Goal: Task Accomplishment & Management: Complete application form

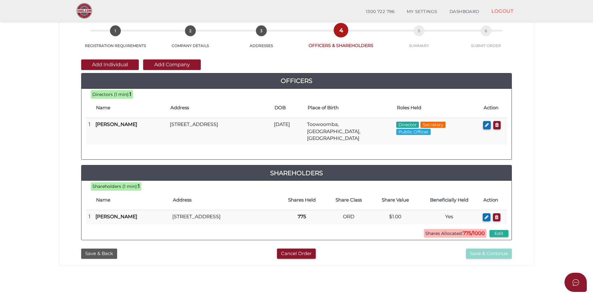
scroll to position [31, 0]
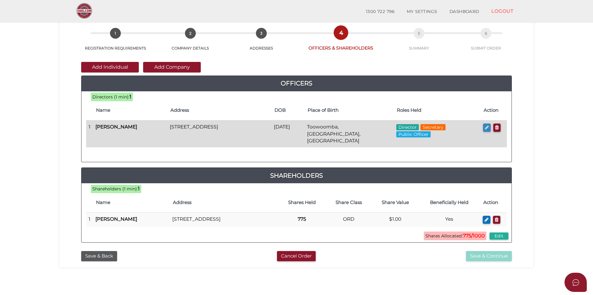
click at [485, 127] on icon "button" at bounding box center [487, 127] width 4 height 5
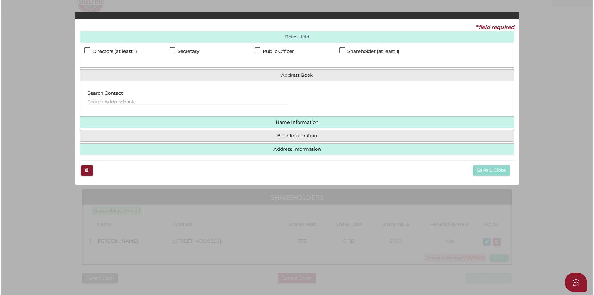
scroll to position [0, 0]
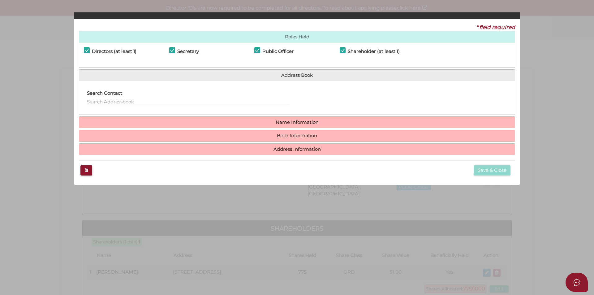
checkbox input "true"
type input "chelsea.cameron@hotmail.com.au"
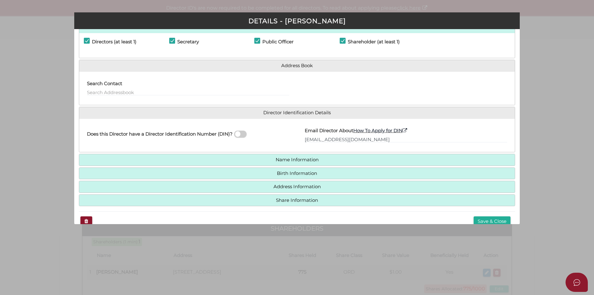
scroll to position [32, 0]
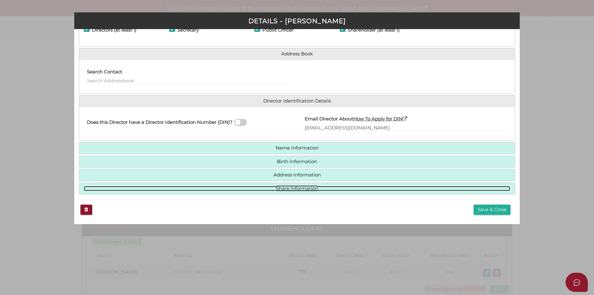
click at [303, 187] on link "Share Information" at bounding box center [297, 188] width 427 height 5
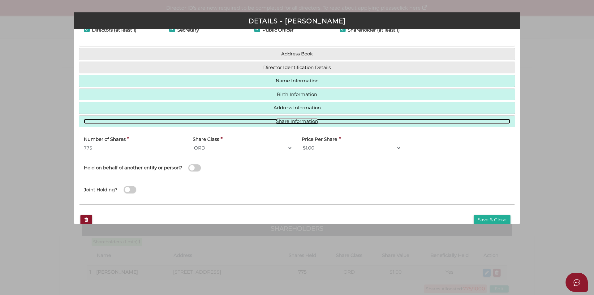
scroll to position [41, 0]
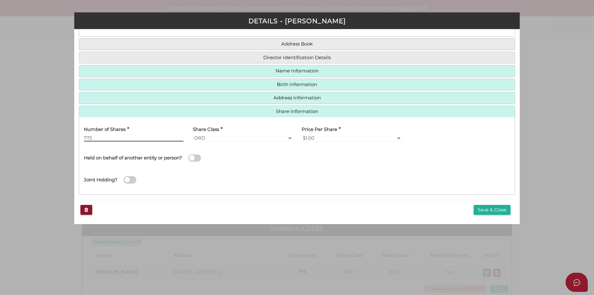
click at [14, 137] on div "Pty Ltd DETAILS - Chelsea Adams * field required Roles Held Directors (at least…" at bounding box center [297, 147] width 594 height 295
type input "1000"
click at [403, 171] on div "Joint Holding?" at bounding box center [297, 179] width 436 height 22
click at [490, 209] on button "Save & Close" at bounding box center [492, 210] width 37 height 10
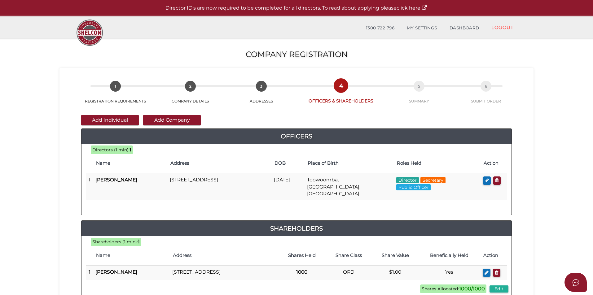
click at [554, 171] on section "Company Registration 18596f1486f1fcdee3d9cff7182b50c3 1 REGISTRATION REQUIREMEN…" at bounding box center [296, 230] width 593 height 385
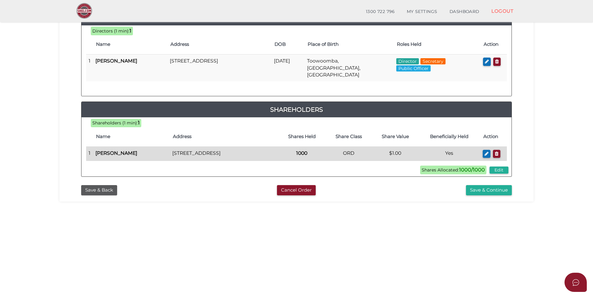
scroll to position [68, 0]
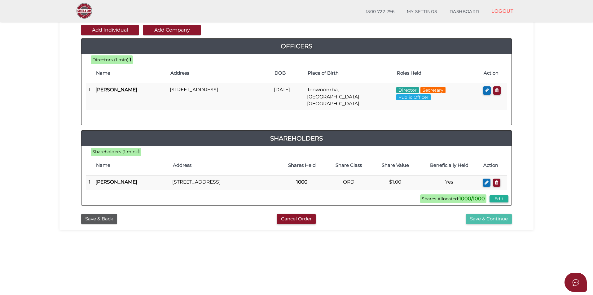
click at [489, 217] on button "Save & Continue" at bounding box center [489, 219] width 46 height 10
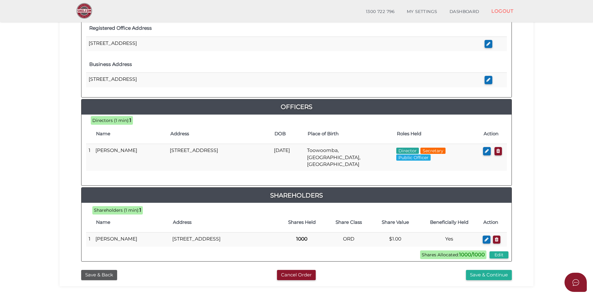
scroll to position [217, 0]
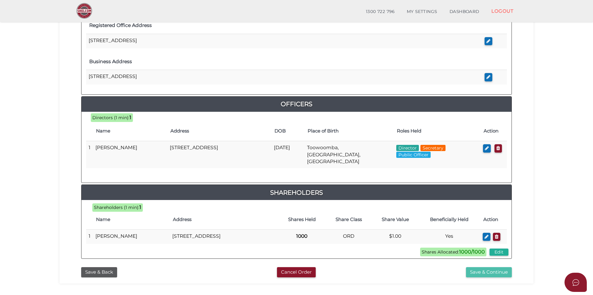
click at [497, 271] on button "Save & Continue" at bounding box center [489, 272] width 46 height 10
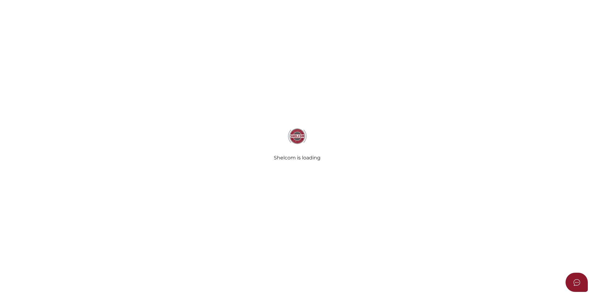
select select "Comb Binding"
select select "No"
radio input "true"
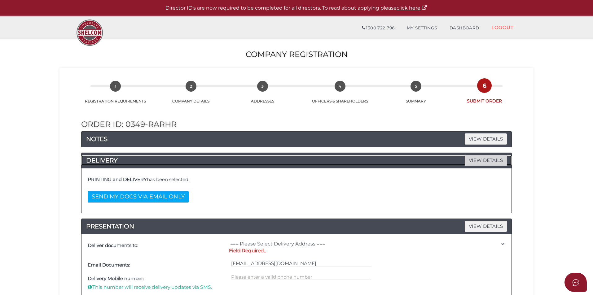
click at [484, 160] on span "VIEW DETAILS" at bounding box center [485, 160] width 42 height 11
click at [480, 158] on span "VIEW DETAILS" at bounding box center [485, 160] width 42 height 11
click at [476, 143] on span "VIEW DETAILS" at bounding box center [485, 138] width 42 height 11
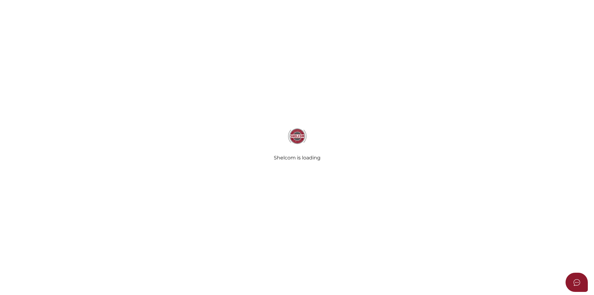
select select "Comb Binding"
select select "No"
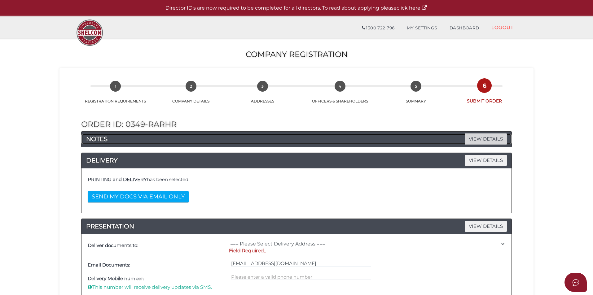
click at [489, 136] on span "VIEW DETAILS" at bounding box center [485, 138] width 42 height 11
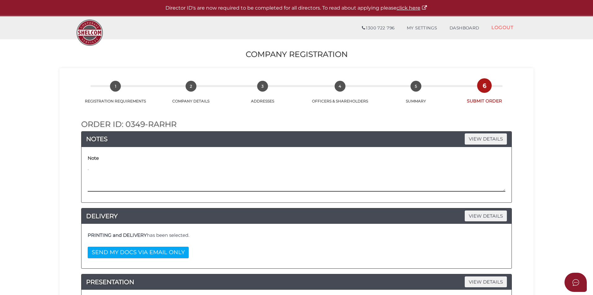
drag, startPoint x: 176, startPoint y: 167, endPoint x: 0, endPoint y: 161, distance: 176.6
drag, startPoint x: 223, startPoint y: 166, endPoint x: 21, endPoint y: 166, distance: 202.2
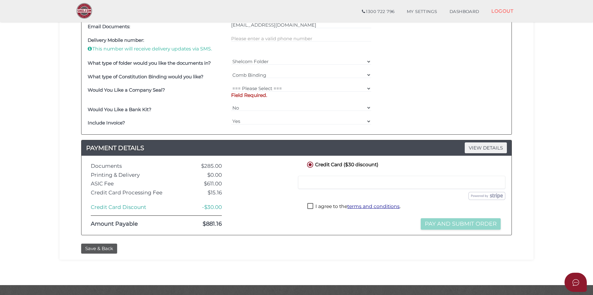
scroll to position [286, 0]
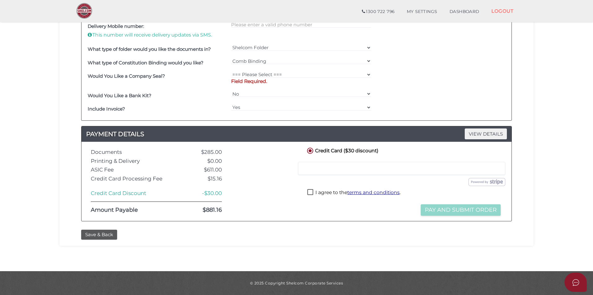
type textarea "Trustee company of Legacy Properties Bundaberg Trust"
click at [102, 229] on div "Save & Back" at bounding box center [296, 233] width 464 height 13
click at [102, 231] on button "Save & Back" at bounding box center [99, 235] width 36 height 10
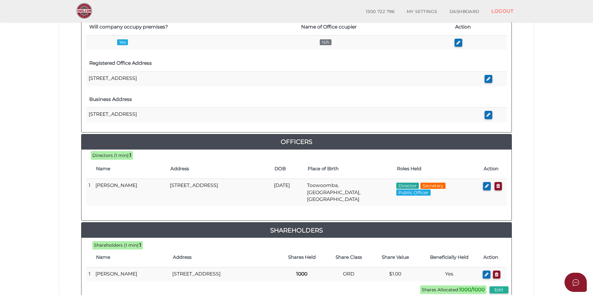
scroll to position [253, 0]
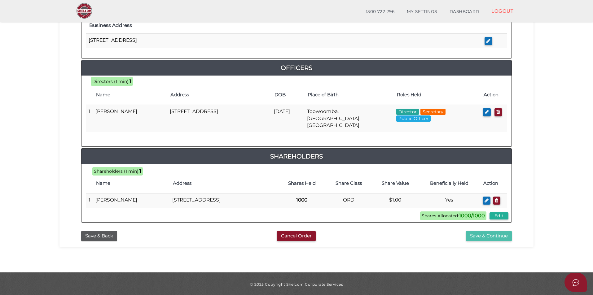
click at [487, 233] on button "Save & Continue" at bounding box center [489, 236] width 46 height 10
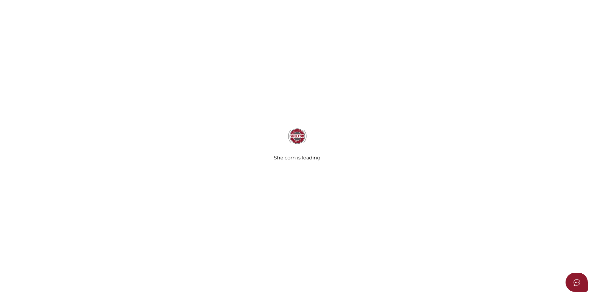
select select "Comb Binding"
select select "No"
radio input "true"
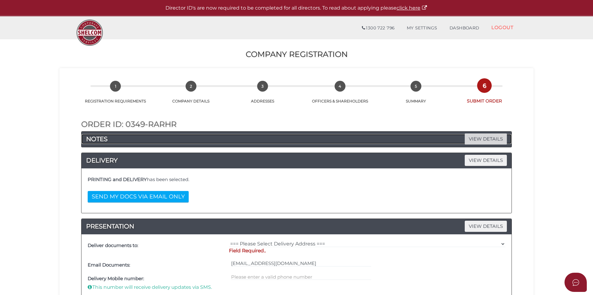
click at [477, 137] on span "VIEW DETAILS" at bounding box center [485, 138] width 42 height 11
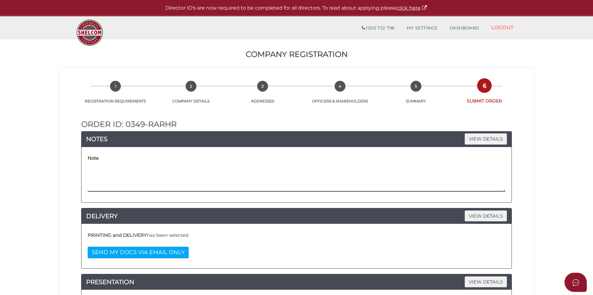
click at [206, 168] on textarea "." at bounding box center [296, 178] width 417 height 27
paste textarea "Trustee company of Legacy Properties Bundaberg Trust"
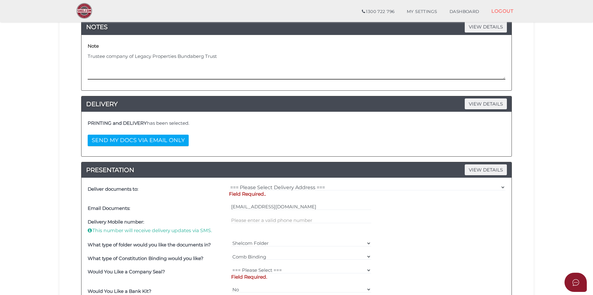
scroll to position [93, 0]
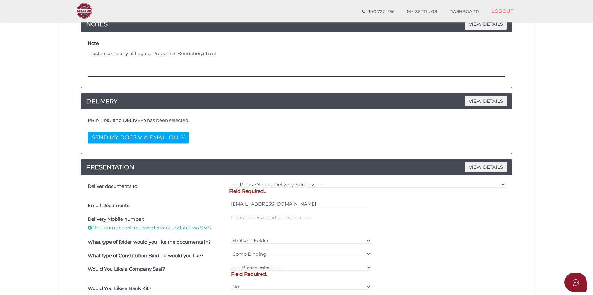
type textarea "Trustee company of Legacy Properties Bundaberg Trust"
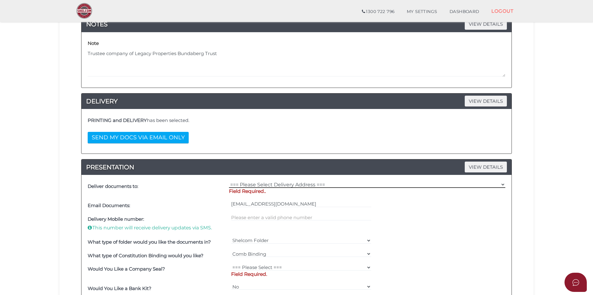
click at [296, 182] on select "=== Please Select Delivery Address === (User Address - Samuel Ervin) 6 Wallowa …" at bounding box center [367, 184] width 276 height 7
select select "0"
click at [229, 181] on select "=== Please Select Delivery Address === (User Address - Samuel Ervin) 6 Wallowa …" at bounding box center [367, 184] width 276 height 7
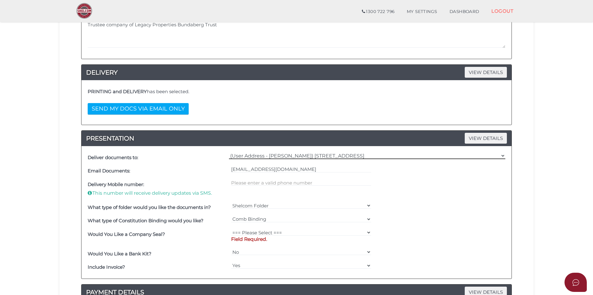
scroll to position [186, 0]
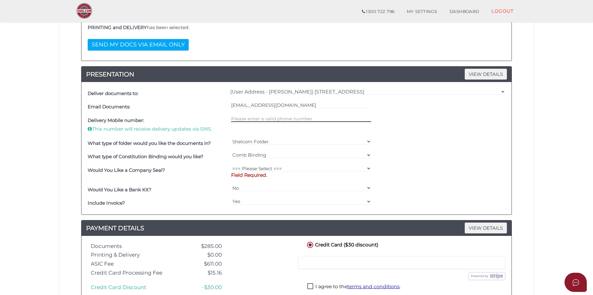
click at [279, 120] on input "text" at bounding box center [301, 118] width 140 height 7
type input "0409217062"
click at [292, 166] on select "=== Please Select === Fold Seal $50 No Seal" at bounding box center [301, 168] width 140 height 7
select select "0"
click at [231, 165] on select "=== Please Select === Fold Seal $50 No Seal" at bounding box center [301, 168] width 140 height 7
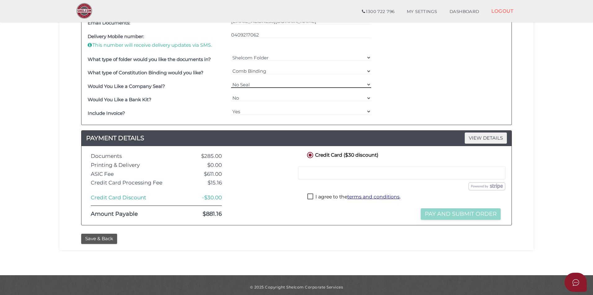
scroll to position [274, 0]
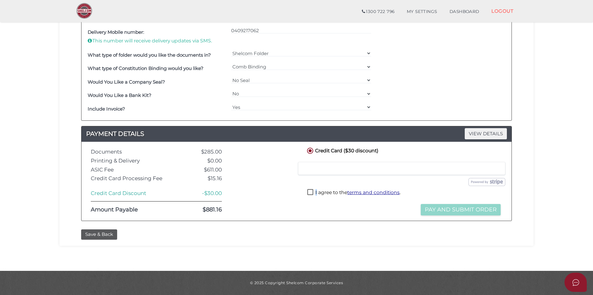
click at [316, 192] on label "I agree to the terms and conditions ." at bounding box center [353, 193] width 93 height 8
click at [308, 193] on label "I agree to the terms and conditions ." at bounding box center [353, 193] width 93 height 8
checkbox input "true"
click at [441, 209] on button "Pay and Submit Order" at bounding box center [460, 209] width 80 height 11
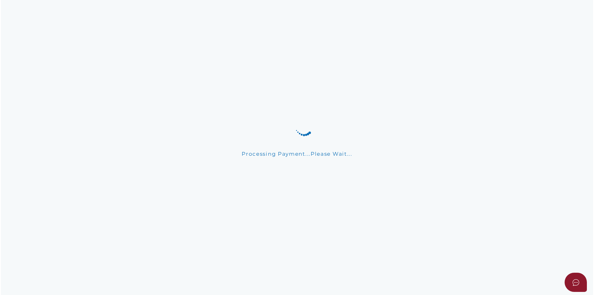
scroll to position [0, 0]
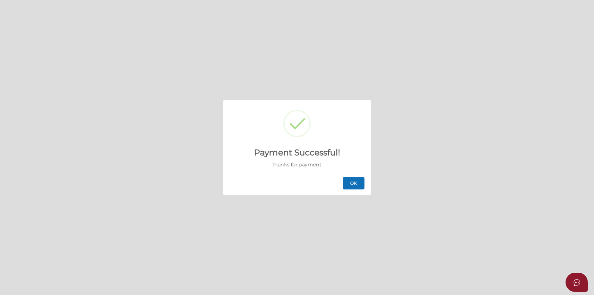
click at [363, 185] on button "OK" at bounding box center [354, 183] width 22 height 12
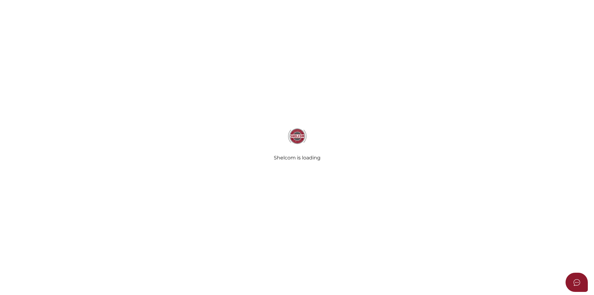
select select
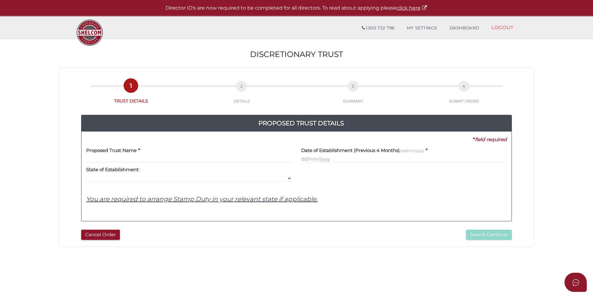
click at [171, 159] on input "text" at bounding box center [189, 159] width 206 height 7
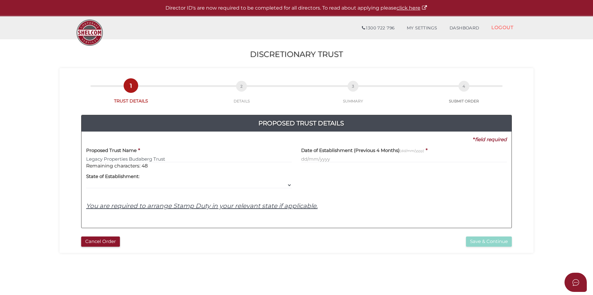
type input "Legacy Properties Budaberg Trust"
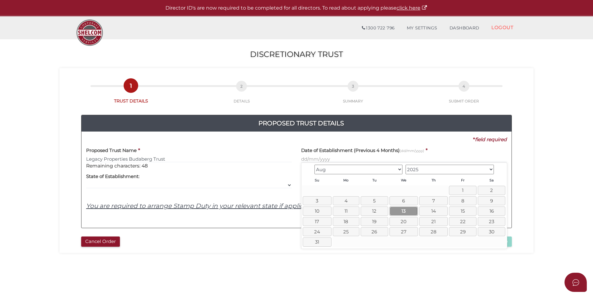
click at [403, 212] on link "13" at bounding box center [403, 211] width 28 height 9
type input "13/08/2025"
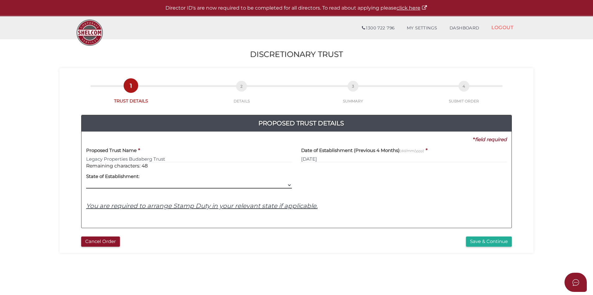
click at [127, 187] on select "VIC ACT NSW NT QLD TAS WA SA" at bounding box center [189, 185] width 206 height 7
click at [86, 182] on select "VIC ACT NSW NT QLD TAS WA SA" at bounding box center [189, 185] width 206 height 7
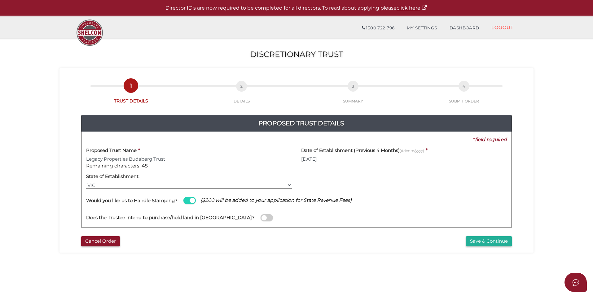
click at [153, 184] on select "VIC ACT NSW NT QLD TAS WA SA" at bounding box center [189, 185] width 206 height 7
click at [86, 182] on select "VIC ACT NSW NT QLD TAS WA SA" at bounding box center [189, 185] width 206 height 7
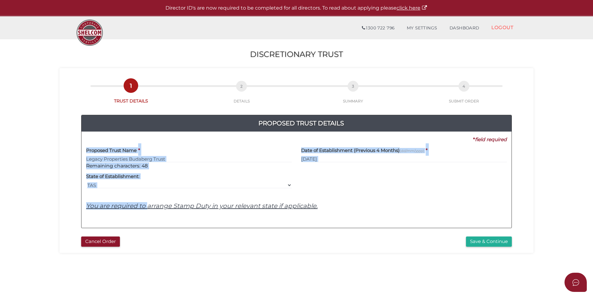
drag, startPoint x: 147, startPoint y: 231, endPoint x: 147, endPoint y: 222, distance: 9.3
click at [147, 222] on div "Proposed Trust Details 3ab6fa24a588db5ce714f84df5831ad3 18596f1486f1fcdee3d9cff…" at bounding box center [296, 169] width 464 height 130
click at [142, 186] on select "VIC ACT NSW NT QLD TAS WA SA" at bounding box center [189, 185] width 206 height 7
select select "QLD"
click at [86, 182] on select "VIC ACT NSW NT QLD TAS WA SA" at bounding box center [189, 185] width 206 height 7
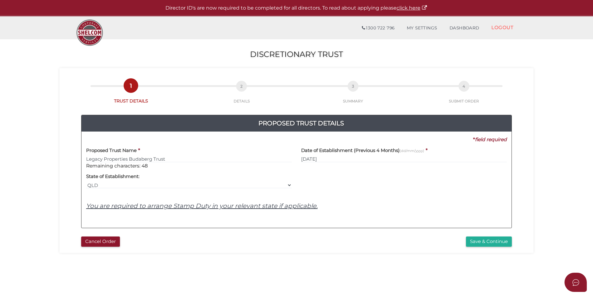
click at [400, 203] on h4 "You are required to arrange Stamp Duty in your relevant state if applicable." at bounding box center [296, 205] width 420 height 7
click at [288, 183] on select "VIC ACT NSW NT QLD TAS WA SA" at bounding box center [189, 185] width 206 height 7
drag, startPoint x: 134, startPoint y: 159, endPoint x: 141, endPoint y: 158, distance: 6.6
click at [135, 159] on input "Legacy Properties Budaberg Trust" at bounding box center [189, 159] width 206 height 7
click at [136, 158] on input "Legacy Properties Budaberg Trust" at bounding box center [189, 159] width 206 height 7
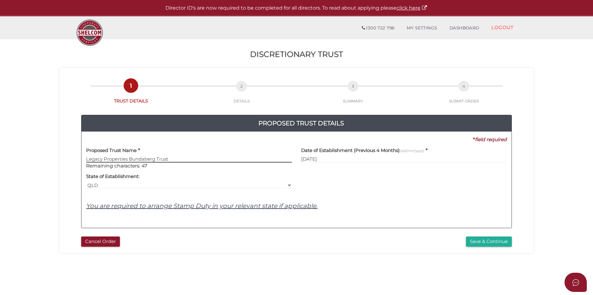
type input "Legacy Properties Bundaberg Trust"
click at [292, 185] on div "Yes No No State of Establishment: VIC ACT NSW NT QLD TAS WA SA" at bounding box center [188, 179] width 215 height 20
click at [284, 186] on select "VIC ACT NSW NT QLD TAS WA SA" at bounding box center [189, 185] width 206 height 7
select select "VIC"
click at [86, 182] on select "VIC ACT NSW NT QLD TAS WA SA" at bounding box center [189, 185] width 206 height 7
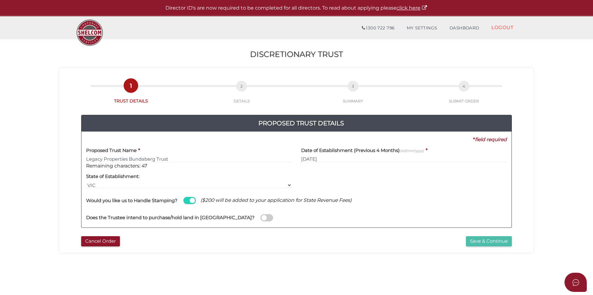
click at [483, 241] on button "Save & Continue" at bounding box center [489, 241] width 46 height 10
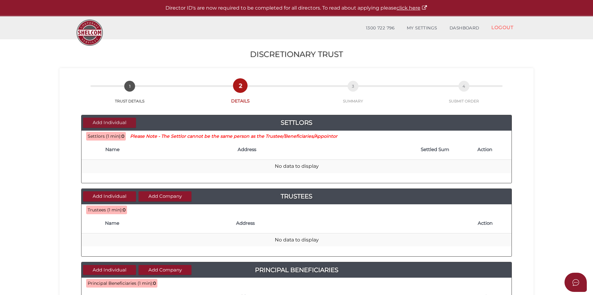
click at [107, 120] on button "Add Individual" at bounding box center [109, 123] width 53 height 10
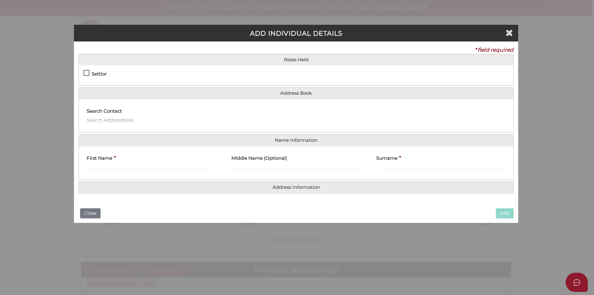
click at [99, 72] on h4 "Settlor" at bounding box center [99, 74] width 15 height 5
checkbox input "true"
type input "10"
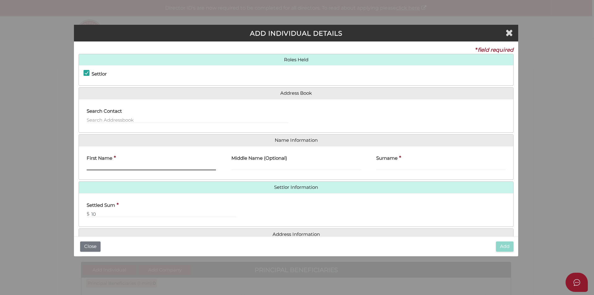
click at [128, 168] on input "First Name" at bounding box center [151, 166] width 129 height 7
type input "[PERSON_NAME]"
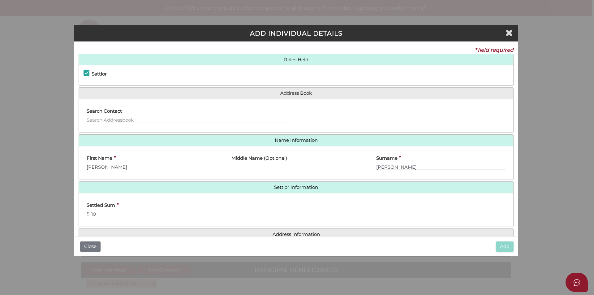
type input "Ervin"
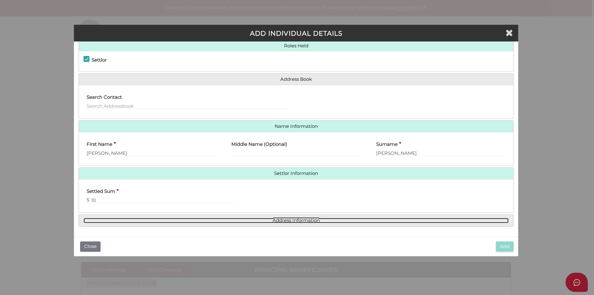
click at [314, 220] on link "Address Information" at bounding box center [296, 220] width 425 height 5
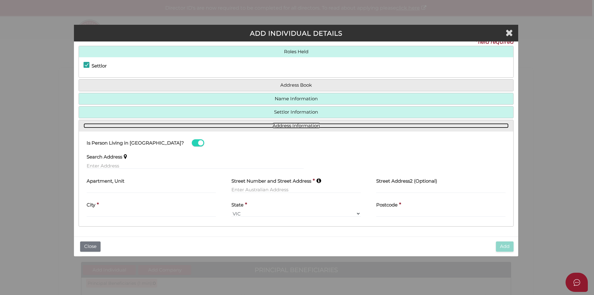
scroll to position [8, 0]
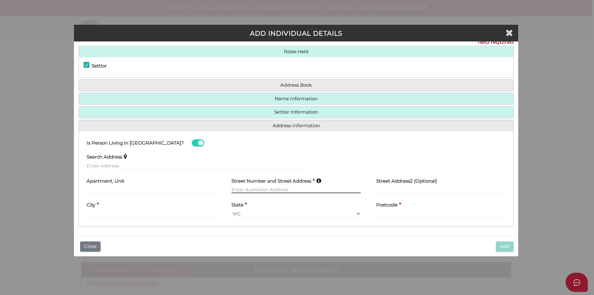
click at [287, 189] on input "text" at bounding box center [296, 189] width 129 height 7
type input "6"
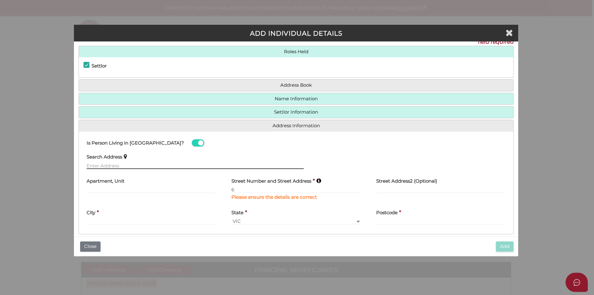
click at [178, 168] on input "text" at bounding box center [195, 165] width 217 height 7
type input "6 Wallowa Road, Cardigan VIC, Australia"
type input "6 Wallowa Road"
type input "Cardigan"
select select "VIC"
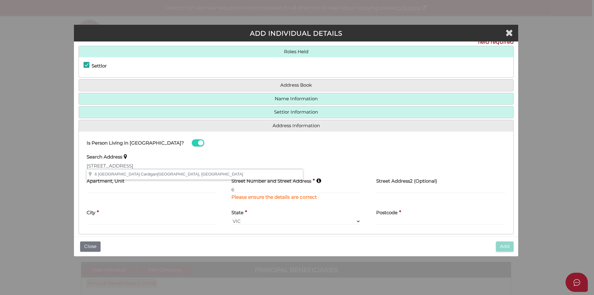
type input "3352"
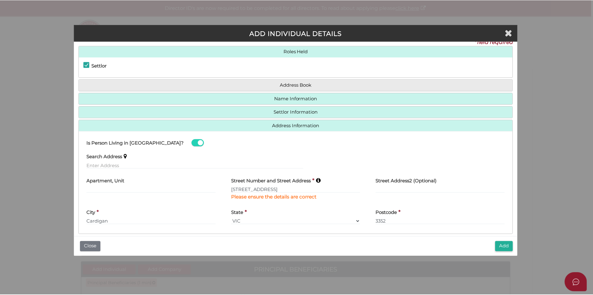
scroll to position [16, 0]
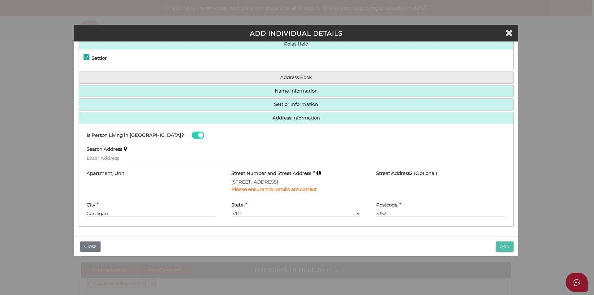
click at [504, 243] on button "Add" at bounding box center [505, 247] width 18 height 10
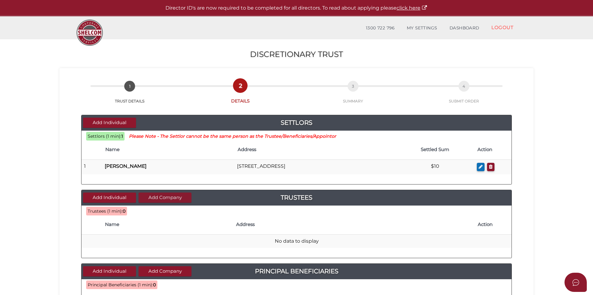
click at [159, 198] on button "Add Company" at bounding box center [164, 198] width 53 height 10
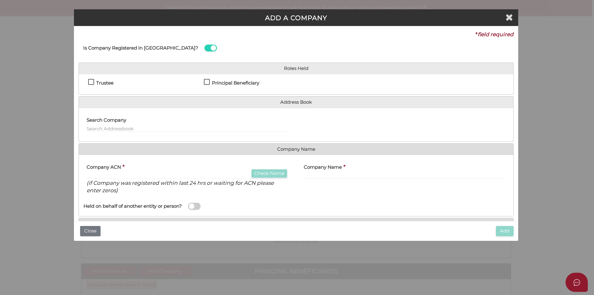
click at [102, 84] on h4 "Trustee" at bounding box center [104, 83] width 17 height 5
checkbox input "true"
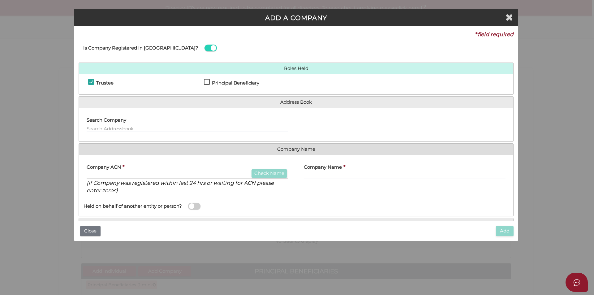
click at [126, 176] on input "text" at bounding box center [188, 175] width 202 height 7
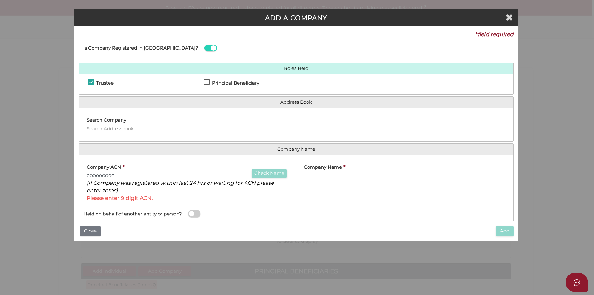
type input "000000000"
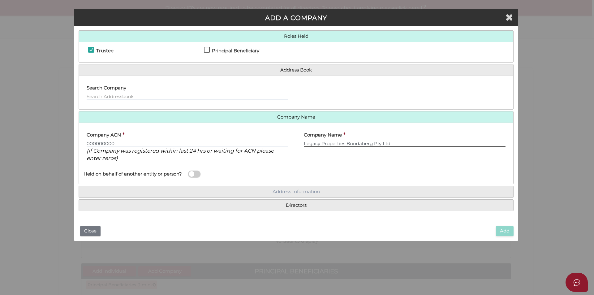
type input "Legacy Properties Bundaberg Pty Ltd"
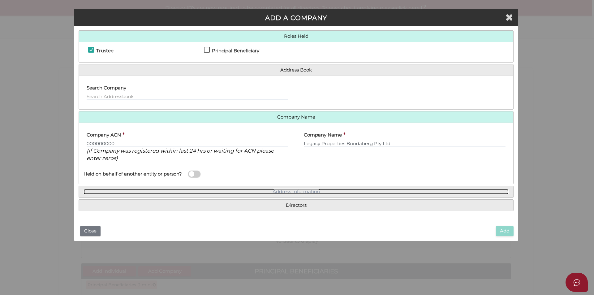
click at [295, 192] on link "Address Information" at bounding box center [296, 191] width 425 height 5
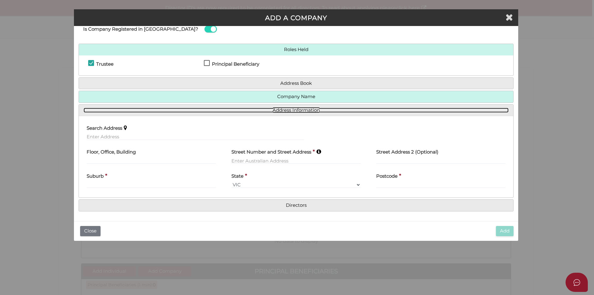
scroll to position [19, 0]
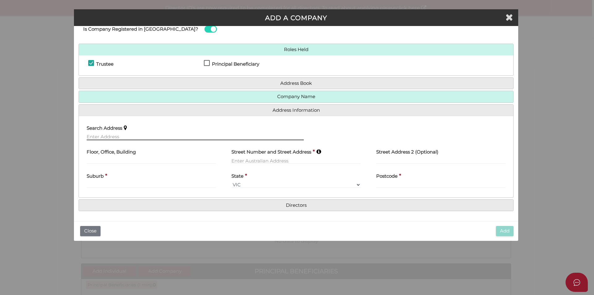
click at [138, 136] on input "text" at bounding box center [195, 136] width 217 height 7
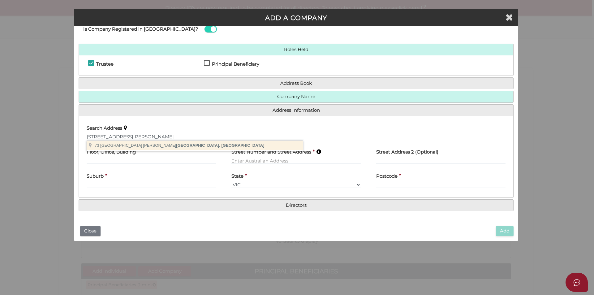
type input "73 Pitt Street, Walkervale QLD, Australia"
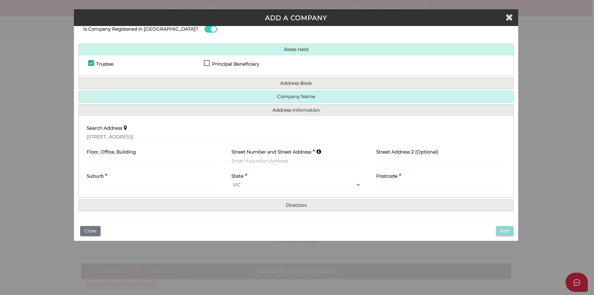
type input "73 Pitt Street"
type input "Walkervale"
select select "QLD"
type input "4670"
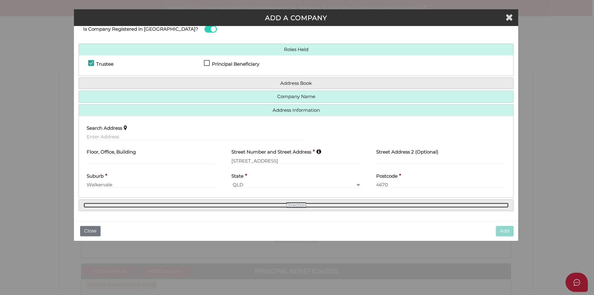
click at [298, 203] on link "Directors" at bounding box center [296, 205] width 425 height 5
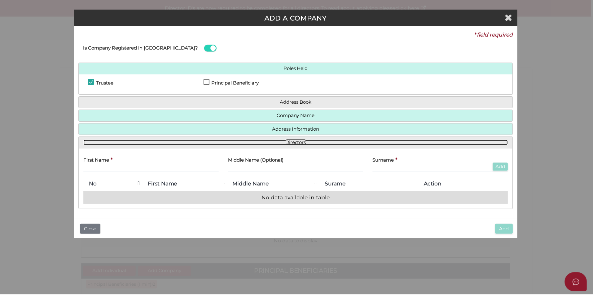
scroll to position [0, 0]
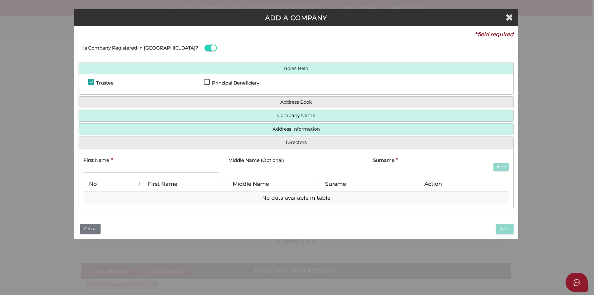
click at [127, 169] on input "text" at bounding box center [152, 169] width 136 height 7
type input "Chelsea"
type input "Adams"
click at [503, 166] on button "Add" at bounding box center [501, 167] width 15 height 8
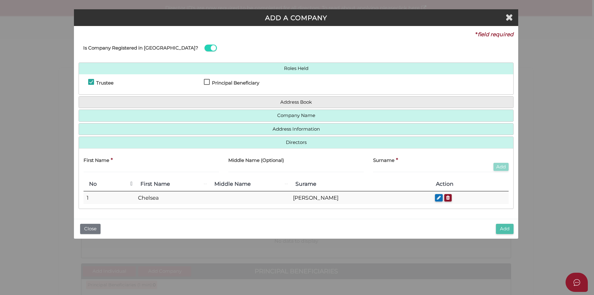
click at [501, 227] on button "Add" at bounding box center [505, 229] width 18 height 10
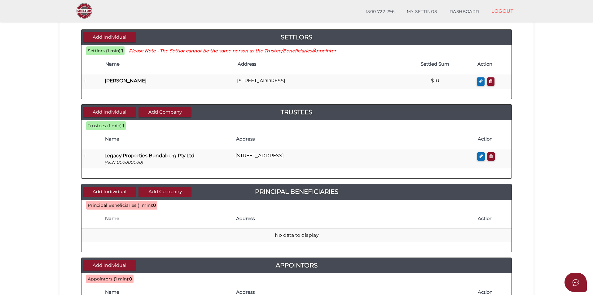
scroll to position [155, 0]
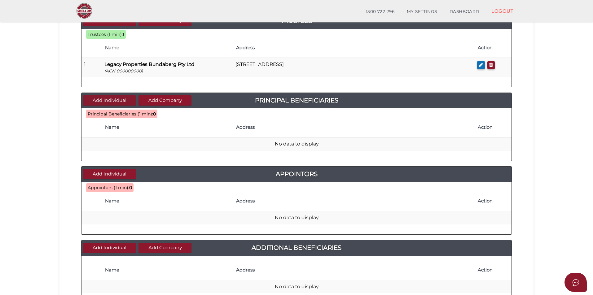
click at [114, 98] on button "Add Individual" at bounding box center [109, 100] width 53 height 10
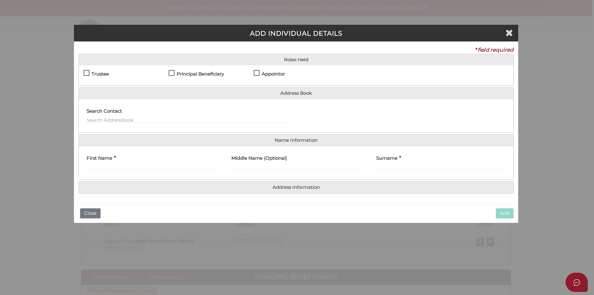
click at [187, 72] on h4 "Principal Beneficiary" at bounding box center [200, 74] width 47 height 5
checkbox input "true"
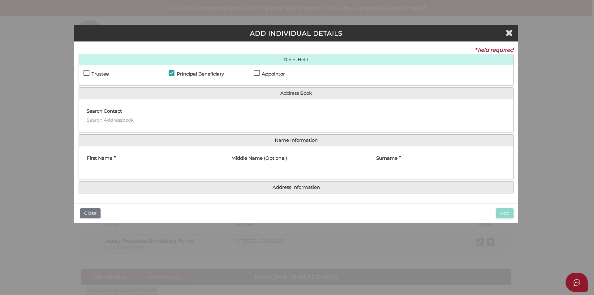
click at [264, 73] on h4 "Appointor" at bounding box center [273, 74] width 23 height 5
checkbox input "true"
click at [155, 165] on input "First Name" at bounding box center [151, 166] width 129 height 7
type input "Chelsea"
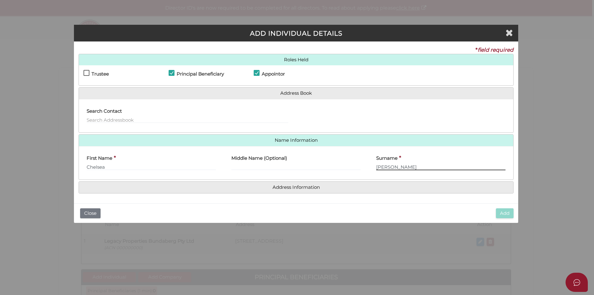
type input "Adams"
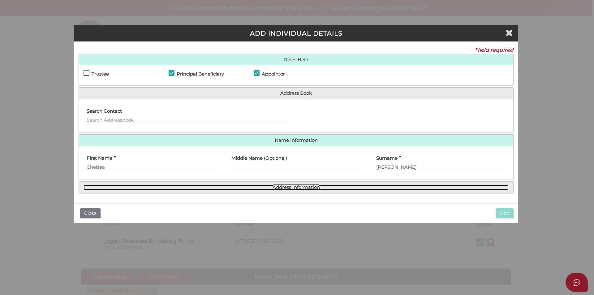
click at [288, 186] on link "Address Information" at bounding box center [296, 187] width 425 height 5
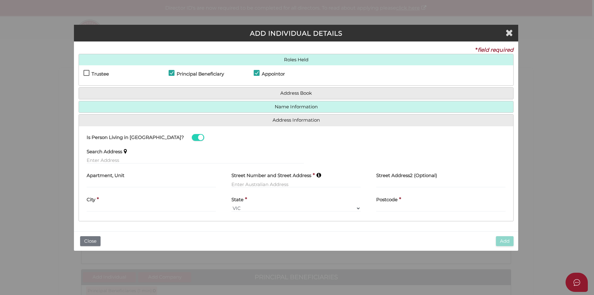
click at [143, 156] on div "Search Address" at bounding box center [195, 154] width 217 height 20
click at [180, 158] on input "text" at bounding box center [195, 160] width 217 height 7
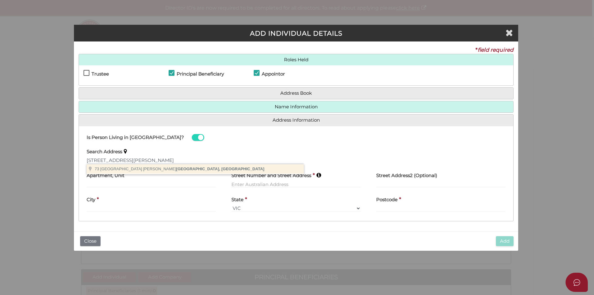
type input "73 Pitt Street, Walkervale QLD, Australia"
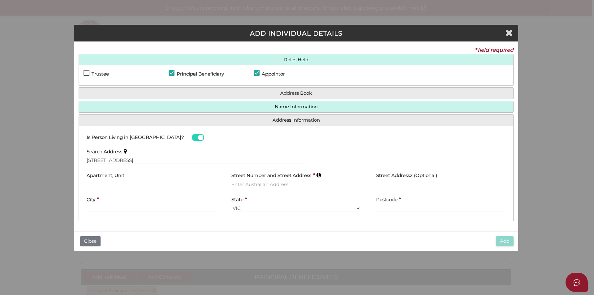
type input "73 Pitt Street"
type input "Walkervale"
select select "QLD"
type input "4670"
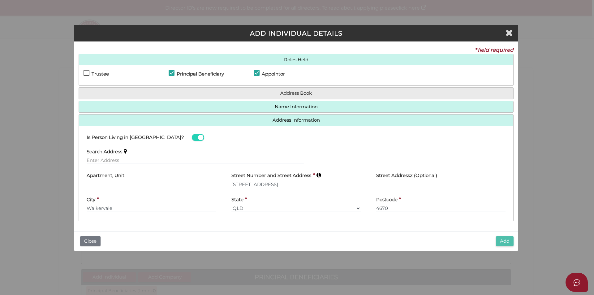
click at [508, 243] on button "Add" at bounding box center [505, 241] width 18 height 10
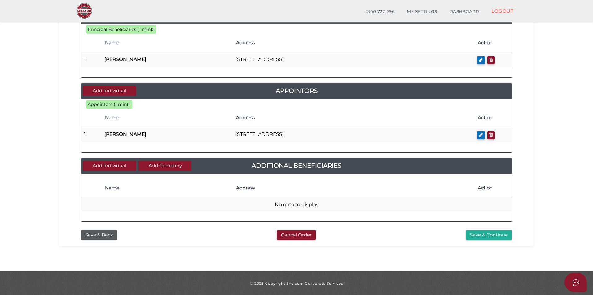
scroll to position [240, 0]
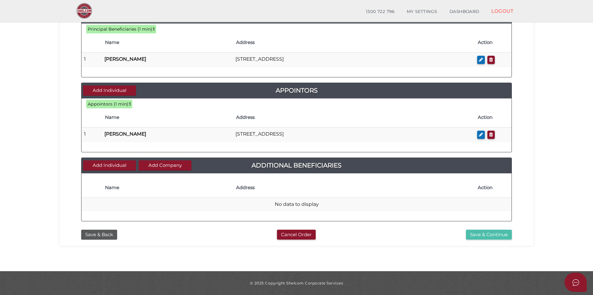
click at [484, 239] on button "Save & Continue" at bounding box center [489, 235] width 46 height 10
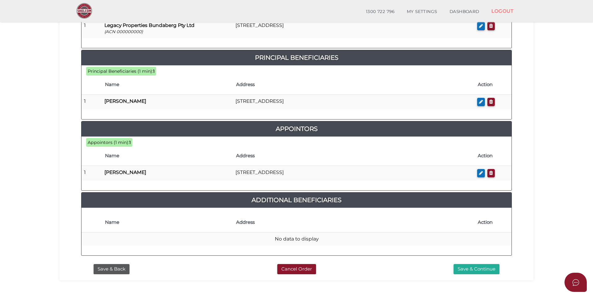
scroll to position [301, 0]
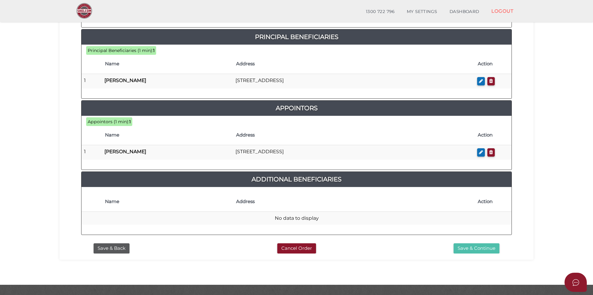
click at [469, 243] on button "Save & Continue" at bounding box center [476, 248] width 46 height 10
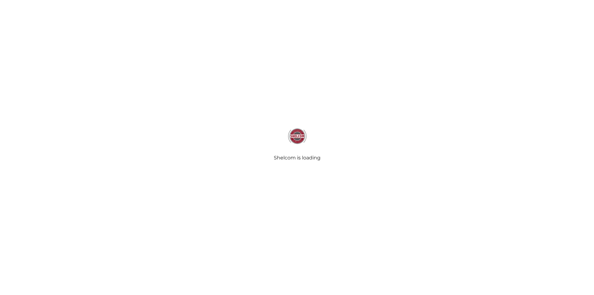
select select "Comb Binding"
radio input "true"
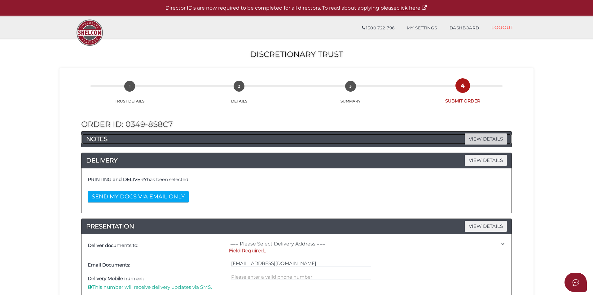
click at [480, 141] on span "VIEW DETAILS" at bounding box center [485, 138] width 42 height 11
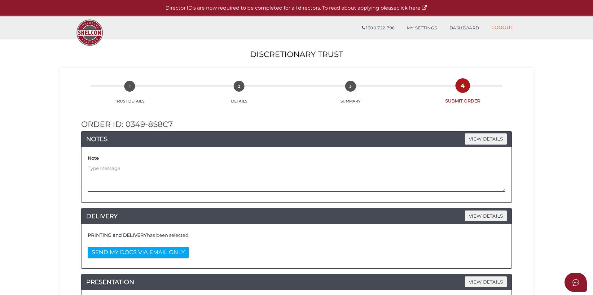
click at [288, 165] on textarea at bounding box center [296, 178] width 417 height 27
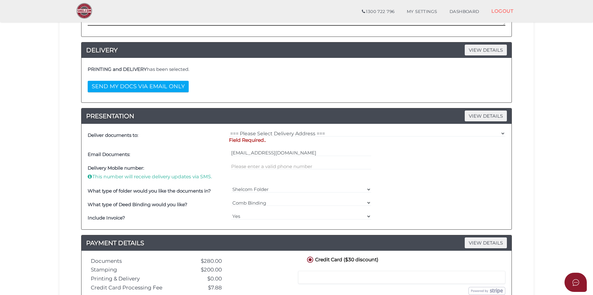
scroll to position [155, 0]
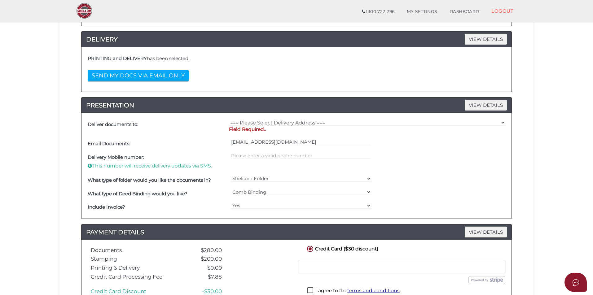
type textarea "Trustee company setup same time"
click at [286, 123] on select "=== Please Select Delivery Address === (User Address - [PERSON_NAME]) [STREET_A…" at bounding box center [367, 122] width 276 height 7
select select "0"
click at [229, 119] on select "=== Please Select Delivery Address === (User Address - [PERSON_NAME]) [STREET_A…" at bounding box center [367, 122] width 276 height 7
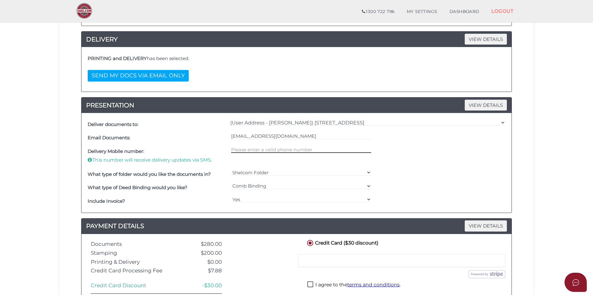
click at [288, 152] on input "text" at bounding box center [301, 149] width 140 height 7
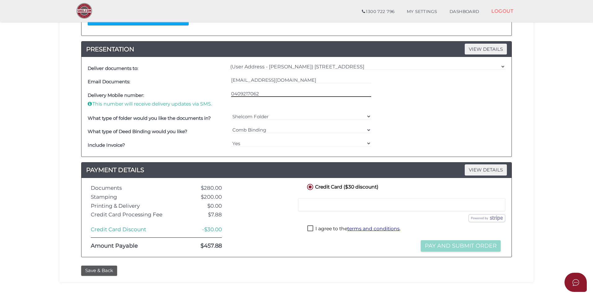
scroll to position [217, 0]
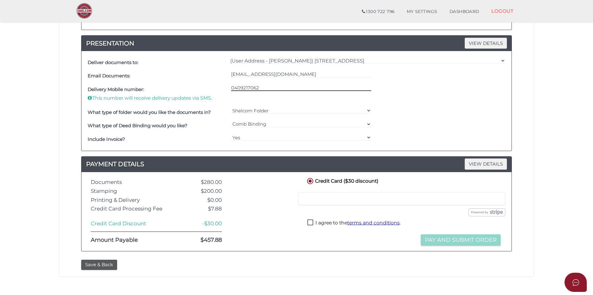
type input "0409217062"
click at [327, 223] on label "I agree to the terms and conditions ." at bounding box center [353, 224] width 93 height 8
checkbox input "true"
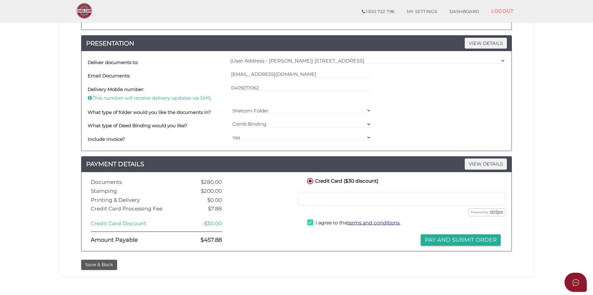
click at [425, 240] on button "Pay and Submit Order" at bounding box center [460, 239] width 80 height 11
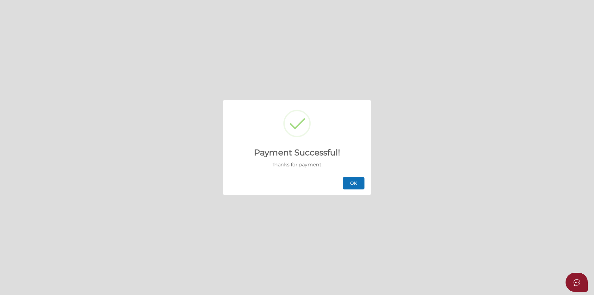
click at [356, 185] on button "OK" at bounding box center [354, 183] width 22 height 12
